Goal: Find specific page/section: Find specific page/section

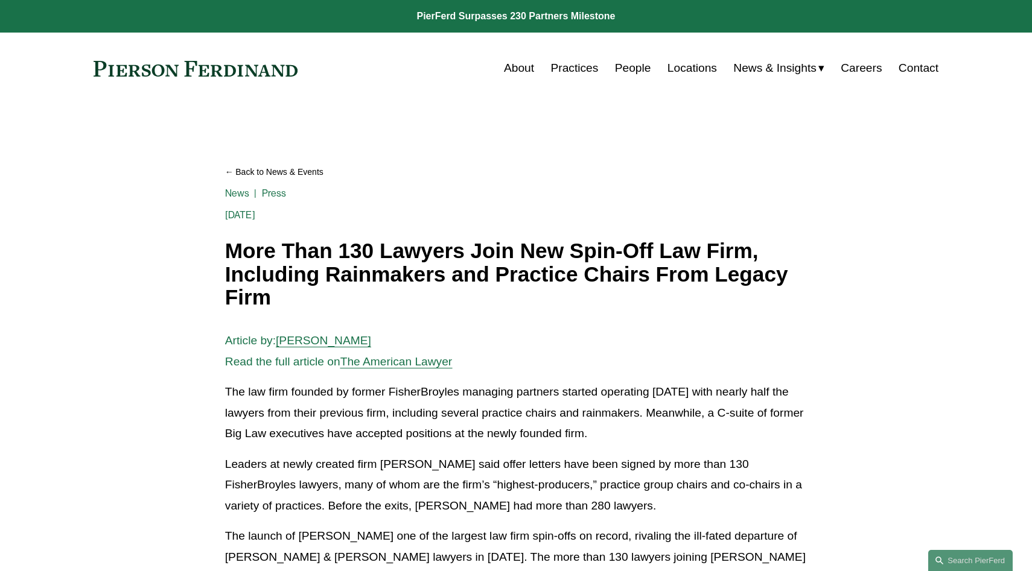
click at [517, 68] on link "About" at bounding box center [519, 68] width 30 height 23
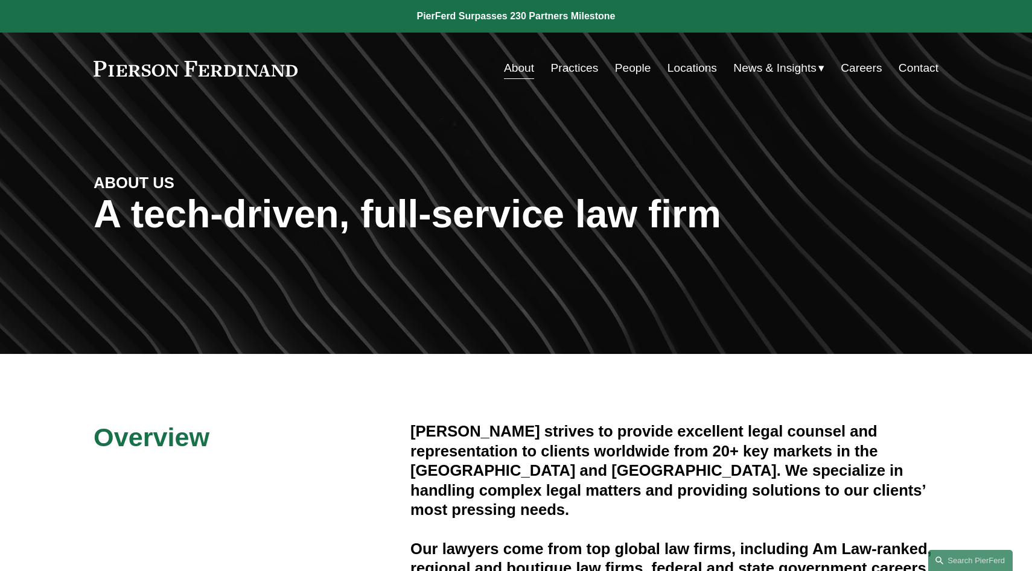
click at [691, 72] on link "Locations" at bounding box center [691, 68] width 49 height 23
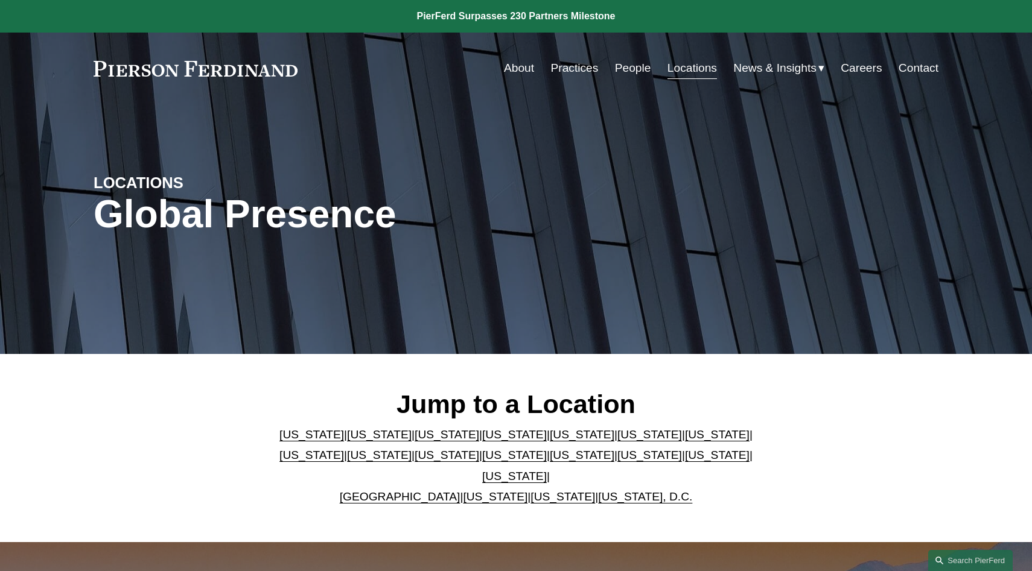
click at [349, 441] on link "[US_STATE]" at bounding box center [379, 434] width 65 height 13
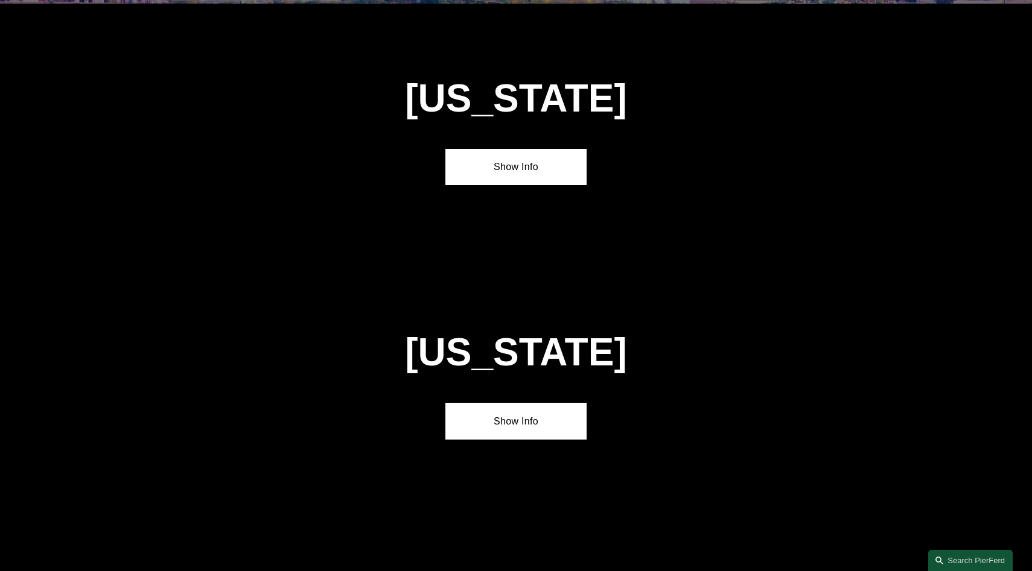
scroll to position [796, 0]
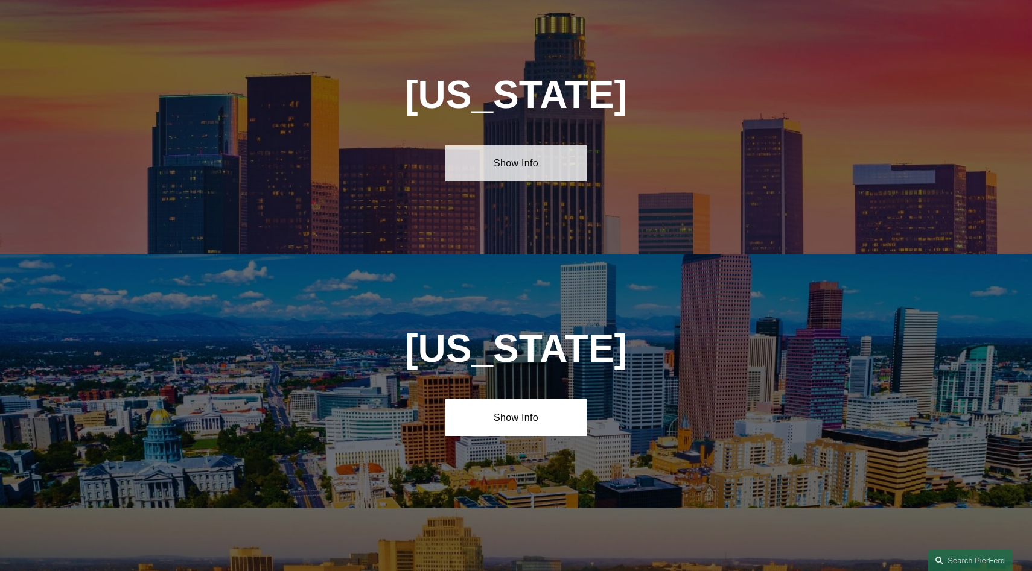
click at [530, 174] on link "Show Info" at bounding box center [515, 163] width 141 height 36
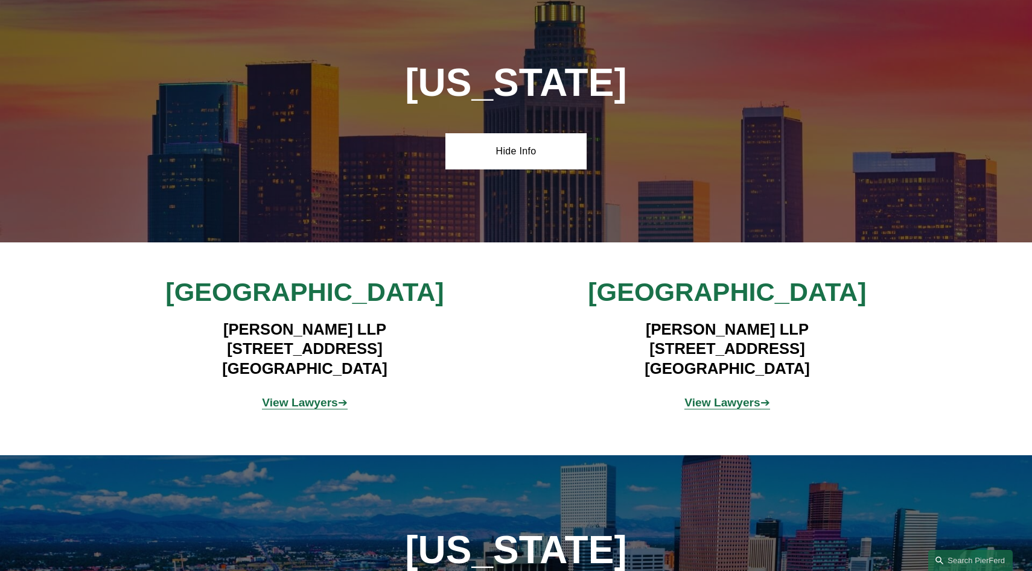
scroll to position [814, 0]
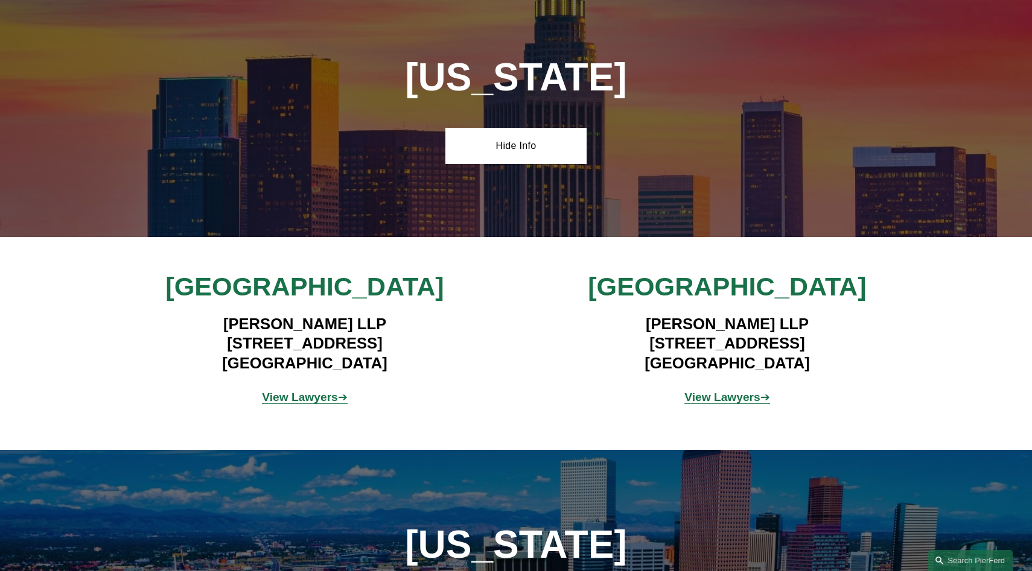
click at [327, 401] on strong "View Lawyers" at bounding box center [300, 397] width 76 height 13
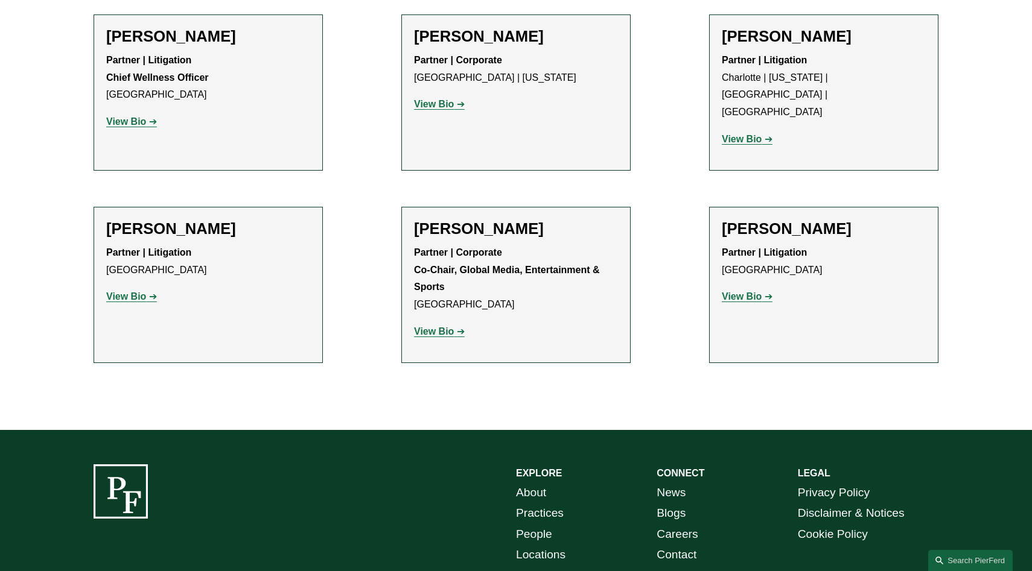
scroll to position [1255, 0]
